Goal: Browse casually

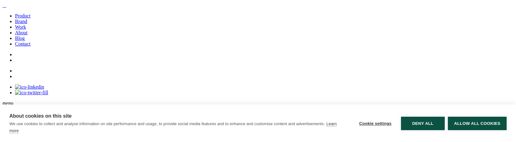
click at [22, 106] on link "Let's Talk" at bounding box center [11, 108] width 19 height 5
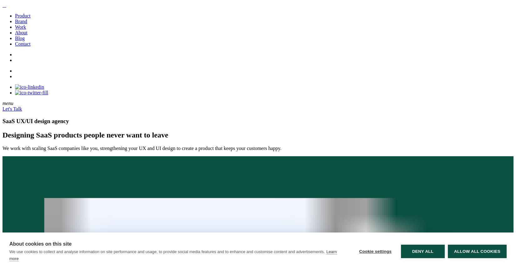
click at [26, 30] on link "Work" at bounding box center [20, 26] width 11 height 5
